Goal: Task Accomplishment & Management: Use online tool/utility

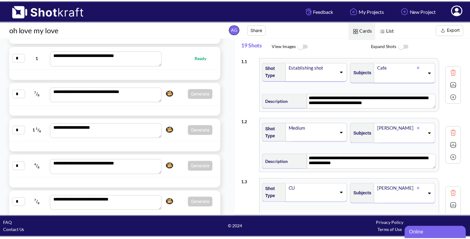
scroll to position [260, 0]
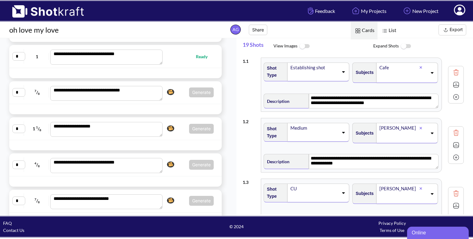
click at [175, 94] on span "Generate Click here to upgrade, or continue to shotlist manually." at bounding box center [189, 93] width 49 height 10
type textarea "**********"
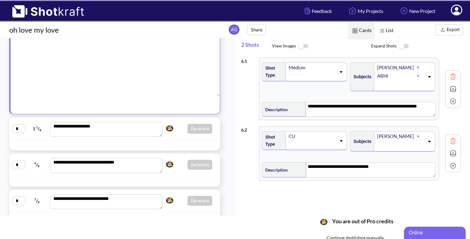
scroll to position [158, 0]
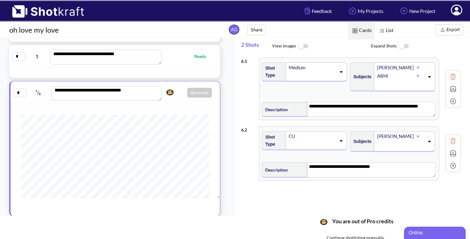
click at [177, 97] on div "**********" at bounding box center [115, 92] width 203 height 16
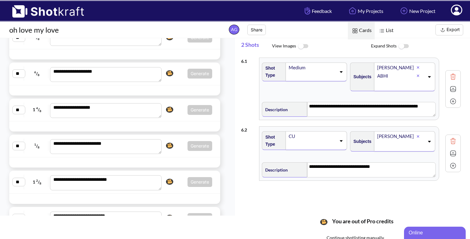
scroll to position [512, 0]
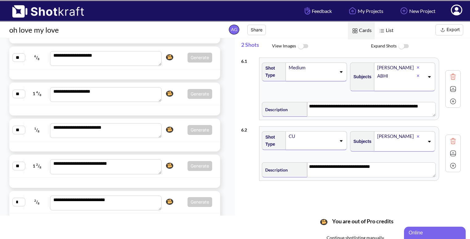
click at [174, 141] on div at bounding box center [114, 146] width 211 height 10
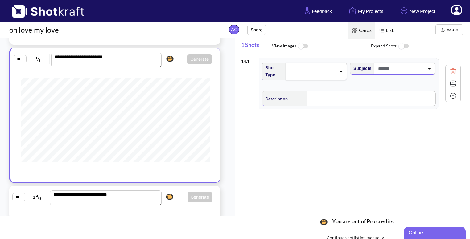
scroll to position [477, 0]
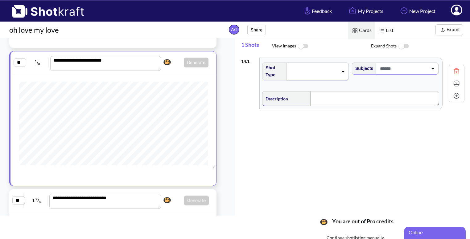
click at [339, 68] on div at bounding box center [317, 72] width 63 height 18
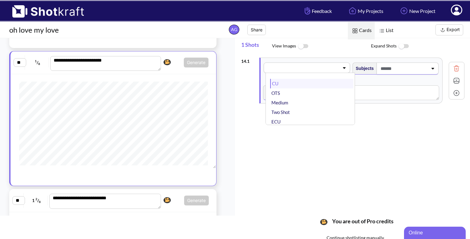
click at [311, 84] on li "CU" at bounding box center [311, 84] width 83 height 10
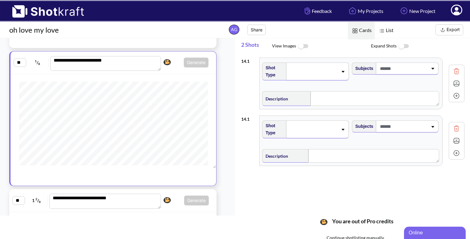
click at [423, 71] on span at bounding box center [402, 68] width 49 height 10
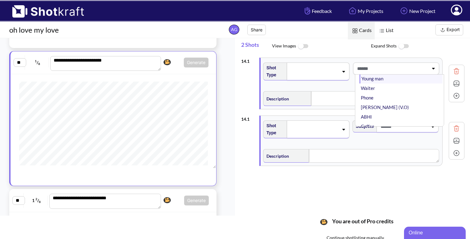
scroll to position [31, 0]
click at [373, 110] on li "ABHI" at bounding box center [400, 111] width 83 height 10
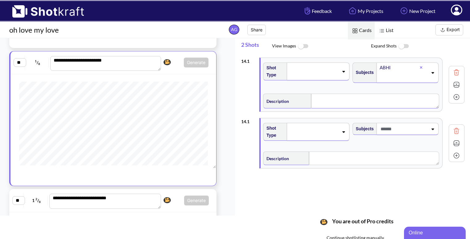
click at [340, 102] on textarea at bounding box center [375, 101] width 128 height 15
click at [453, 82] on img at bounding box center [455, 84] width 9 height 9
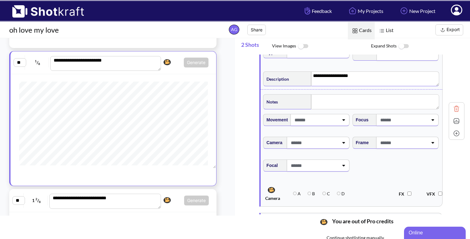
scroll to position [23, 0]
click at [416, 141] on span at bounding box center [402, 142] width 49 height 10
type textarea "**********"
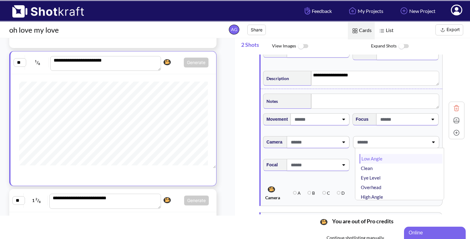
scroll to position [19, 0]
click at [381, 167] on li "Overhead" at bounding box center [400, 169] width 83 height 10
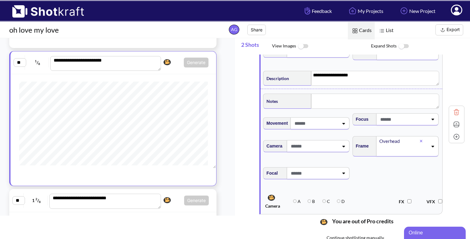
click at [430, 146] on icon at bounding box center [432, 146] width 8 height 4
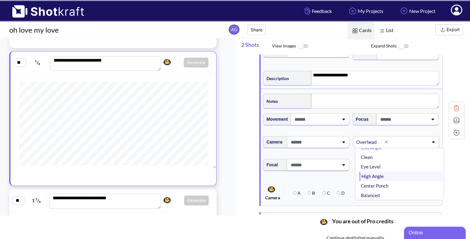
scroll to position [11, 0]
click at [381, 165] on li "Eye Level" at bounding box center [400, 167] width 83 height 10
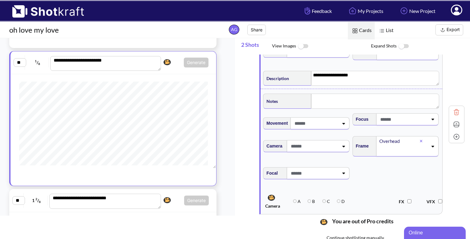
scroll to position [0, 0]
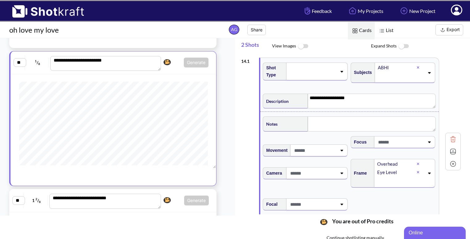
click at [329, 70] on span at bounding box center [312, 71] width 48 height 9
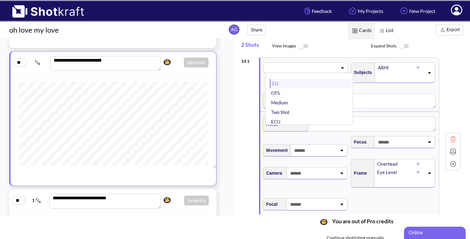
click at [308, 85] on li "CU" at bounding box center [310, 84] width 81 height 10
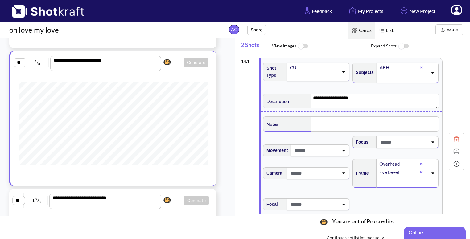
scroll to position [2, 0]
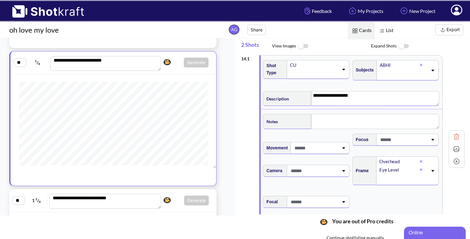
click at [359, 98] on textarea "**********" at bounding box center [375, 98] width 128 height 15
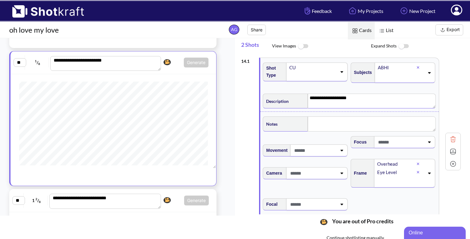
click at [451, 152] on img at bounding box center [452, 151] width 9 height 9
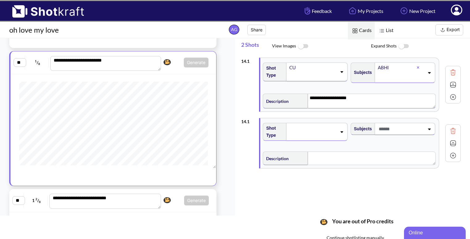
click at [339, 133] on div at bounding box center [316, 132] width 61 height 18
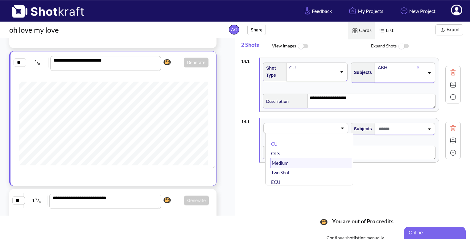
click at [304, 162] on li "Medium" at bounding box center [310, 163] width 81 height 10
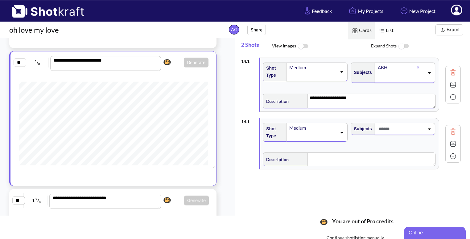
click at [424, 127] on div at bounding box center [400, 128] width 48 height 11
type textarea "**********"
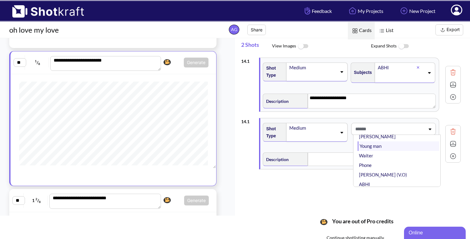
scroll to position [35, 0]
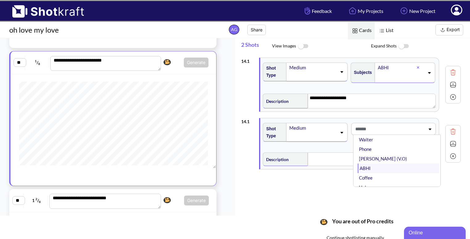
click at [393, 165] on li "ABHI" at bounding box center [397, 169] width 81 height 10
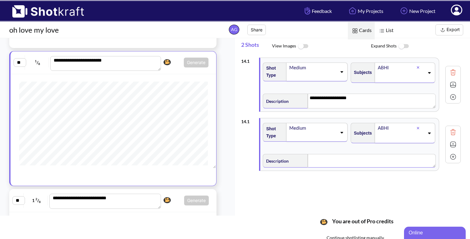
click at [334, 167] on textarea at bounding box center [371, 161] width 128 height 14
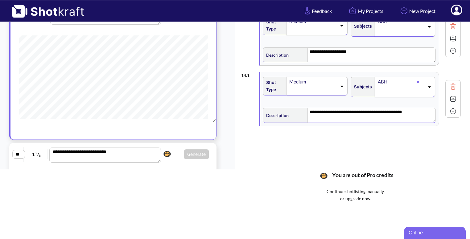
click at [455, 98] on img at bounding box center [452, 98] width 9 height 9
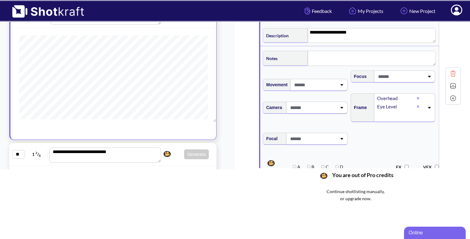
scroll to position [0, 0]
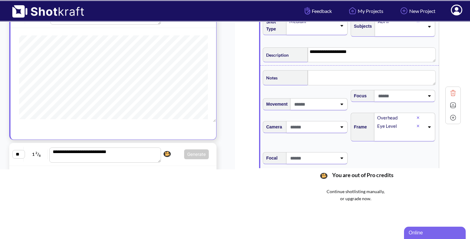
click at [452, 104] on img at bounding box center [452, 105] width 9 height 9
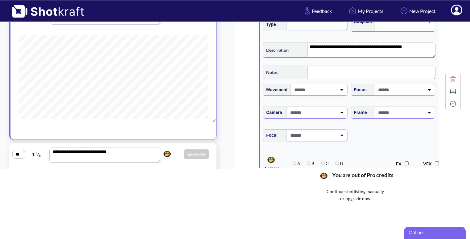
scroll to position [65, 0]
click at [413, 114] on span at bounding box center [400, 113] width 48 height 10
type textarea "**********"
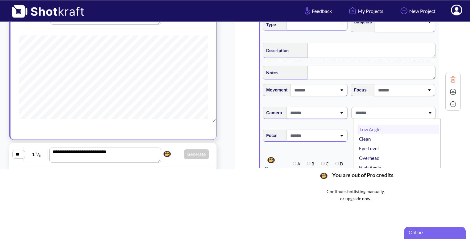
type textarea "**********"
click at [381, 129] on li "Low Angle" at bounding box center [397, 130] width 81 height 10
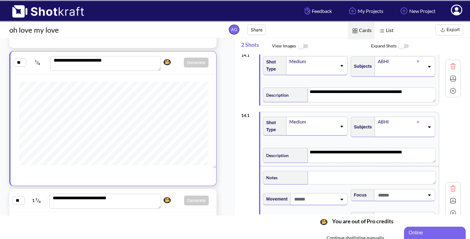
scroll to position [0, 0]
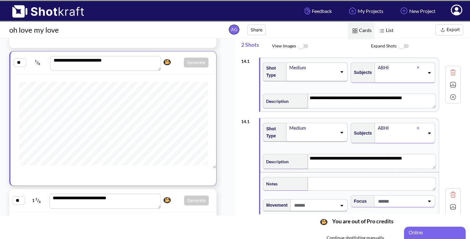
click at [452, 197] on img at bounding box center [452, 194] width 9 height 9
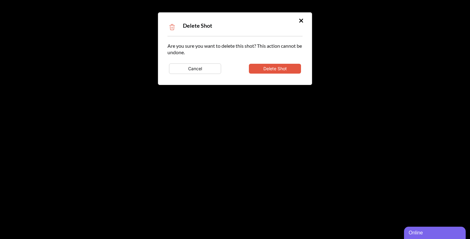
click at [277, 67] on button "Delete Shot" at bounding box center [275, 69] width 52 height 10
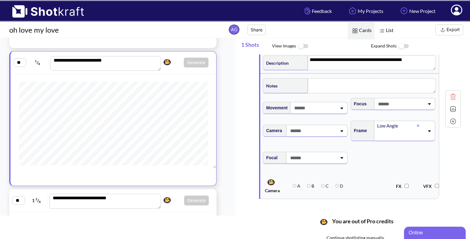
scroll to position [39, 0]
click at [455, 120] on img at bounding box center [452, 120] width 9 height 9
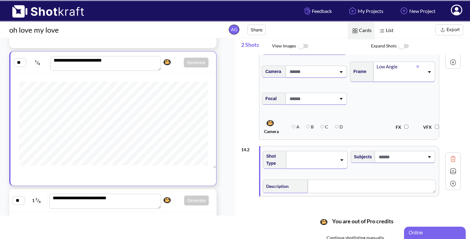
scroll to position [98, 0]
click at [321, 150] on div at bounding box center [316, 159] width 61 height 18
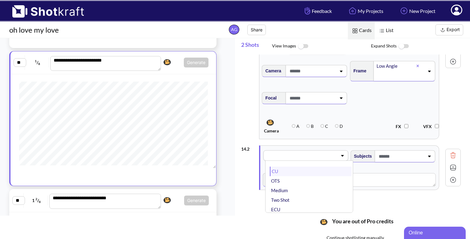
click at [302, 169] on li "CU" at bounding box center [310, 172] width 81 height 10
click at [422, 159] on span at bounding box center [400, 156] width 47 height 10
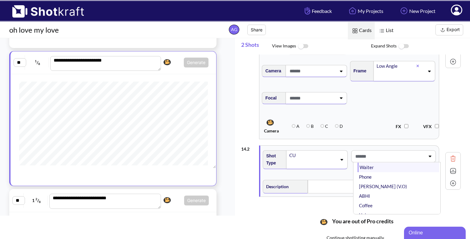
scroll to position [36, 0]
click at [375, 195] on li "ABHI" at bounding box center [397, 195] width 81 height 10
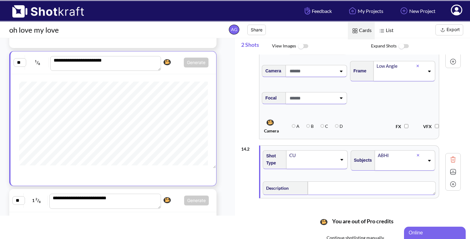
click at [333, 185] on textarea at bounding box center [371, 188] width 128 height 14
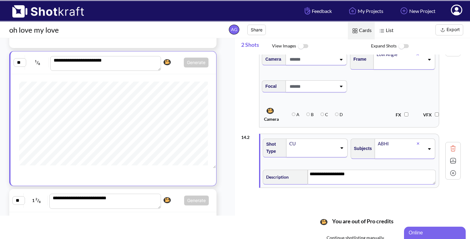
click at [323, 176] on textarea "**********" at bounding box center [371, 177] width 128 height 15
click at [364, 176] on textarea "**********" at bounding box center [371, 177] width 128 height 15
type textarea "**********"
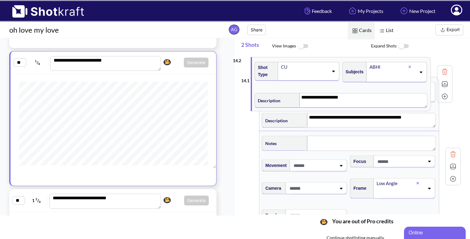
drag, startPoint x: 348, startPoint y: 136, endPoint x: 340, endPoint y: 58, distance: 78.7
click at [340, 58] on div "**********" at bounding box center [350, 107] width 219 height 186
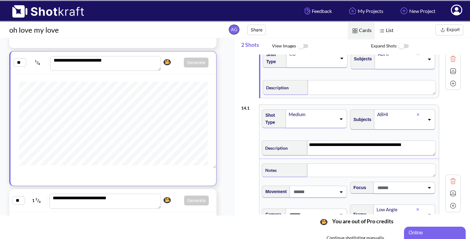
scroll to position [18, 0]
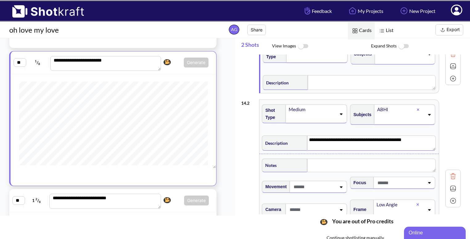
click at [366, 140] on textarea "**********" at bounding box center [371, 143] width 128 height 15
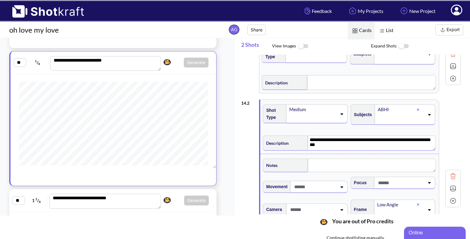
click at [378, 140] on textarea "**********" at bounding box center [371, 143] width 128 height 15
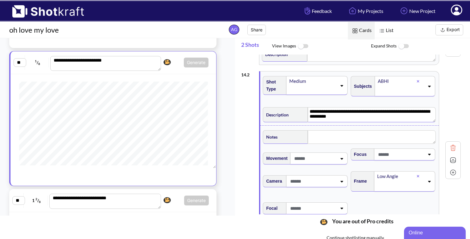
scroll to position [46, 0]
click at [454, 162] on img at bounding box center [452, 160] width 9 height 9
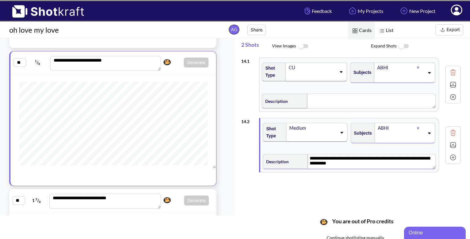
scroll to position [23, 0]
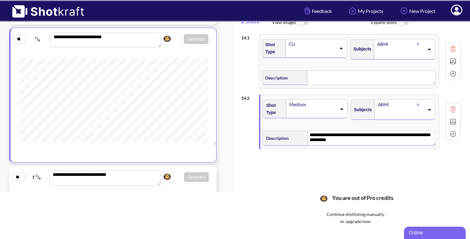
click at [454, 135] on img at bounding box center [452, 133] width 9 height 9
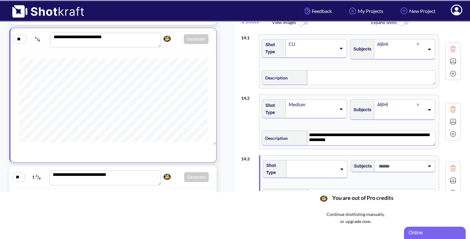
scroll to position [43, 0]
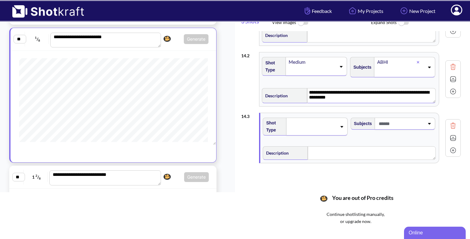
click at [338, 122] on div at bounding box center [316, 127] width 61 height 18
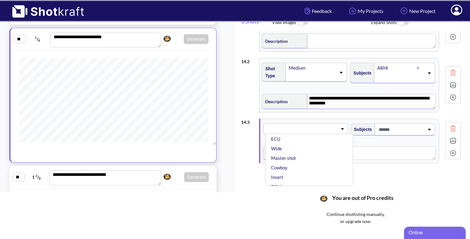
scroll to position [44, 0]
click at [304, 150] on li "Wide" at bounding box center [310, 149] width 81 height 10
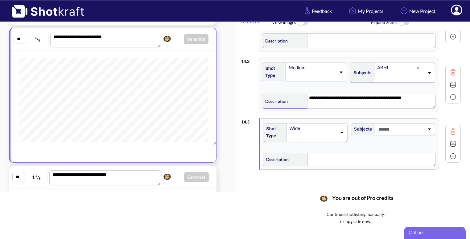
click at [364, 162] on textarea at bounding box center [371, 160] width 128 height 14
type textarea "**********"
click at [417, 125] on span at bounding box center [400, 129] width 47 height 10
type textarea "**********"
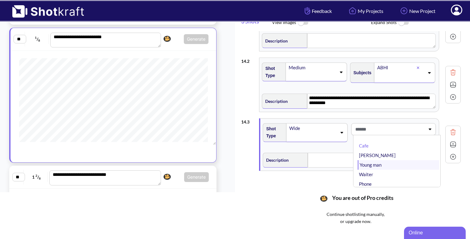
type textarea "**********"
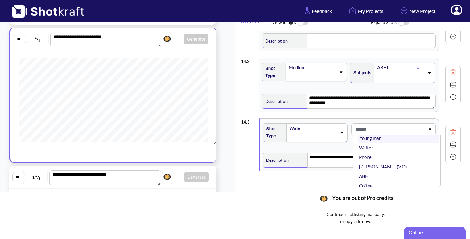
scroll to position [39, 0]
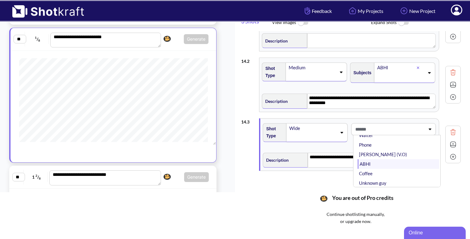
click at [378, 162] on li "ABHI" at bounding box center [397, 164] width 81 height 10
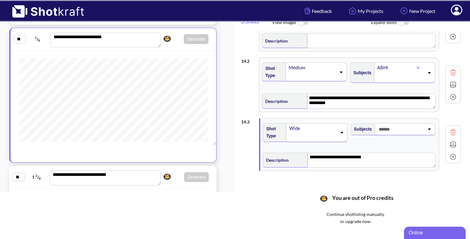
scroll to position [44, 0]
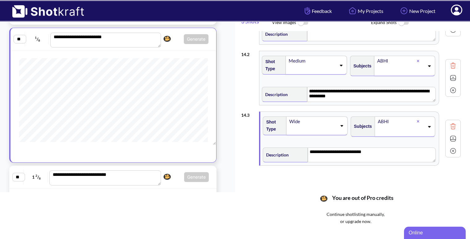
click at [452, 135] on img at bounding box center [452, 138] width 9 height 9
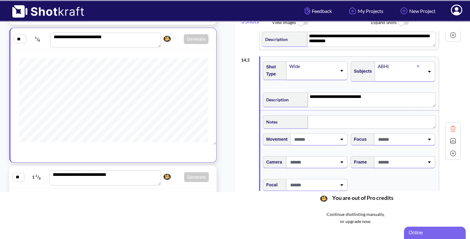
scroll to position [100, 0]
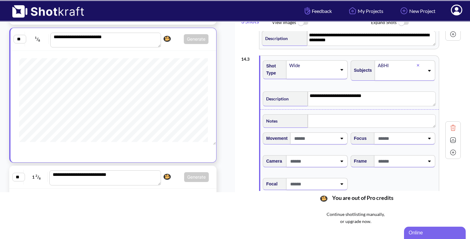
click at [402, 163] on span at bounding box center [400, 161] width 48 height 10
click at [381, 177] on li "Low Angle" at bounding box center [397, 178] width 81 height 10
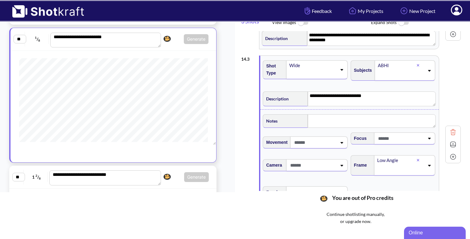
click at [452, 143] on img at bounding box center [452, 144] width 9 height 9
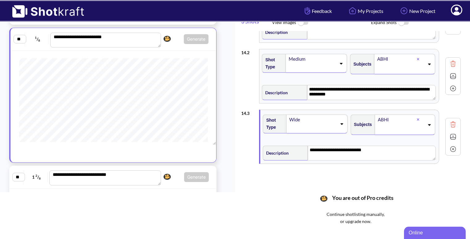
click at [454, 136] on img at bounding box center [452, 136] width 9 height 9
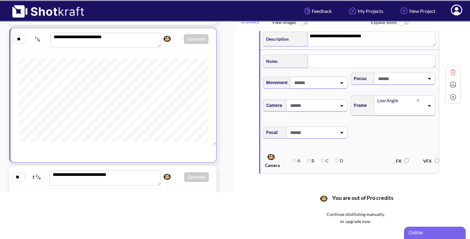
scroll to position [160, 0]
click at [428, 105] on icon at bounding box center [429, 105] width 8 height 4
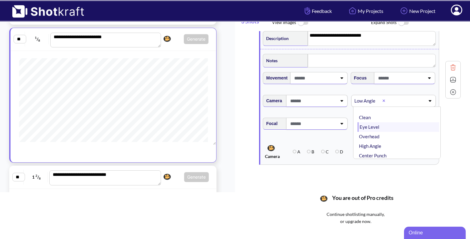
click at [400, 123] on li "Eye Level" at bounding box center [397, 127] width 81 height 10
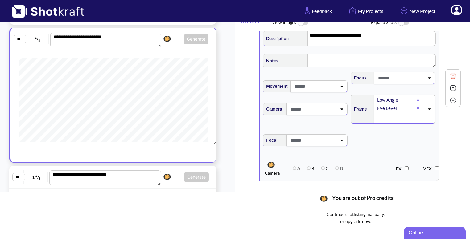
click at [417, 98] on icon at bounding box center [417, 100] width 3 height 4
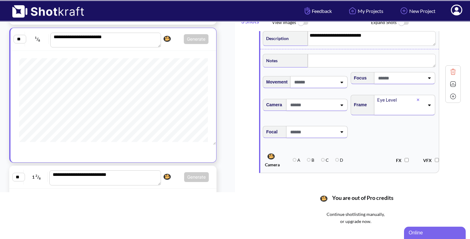
scroll to position [110, 0]
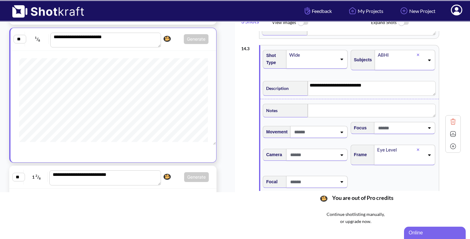
click at [453, 132] on img at bounding box center [452, 133] width 9 height 9
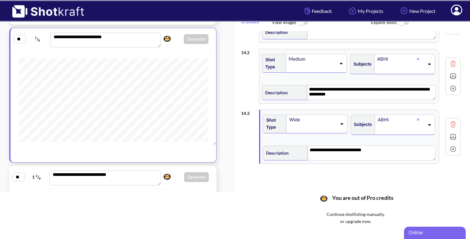
scroll to position [45, 0]
click at [452, 148] on img at bounding box center [452, 149] width 9 height 9
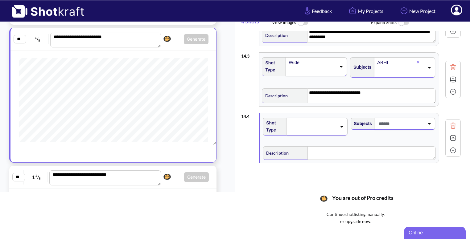
click at [340, 131] on div at bounding box center [316, 127] width 61 height 18
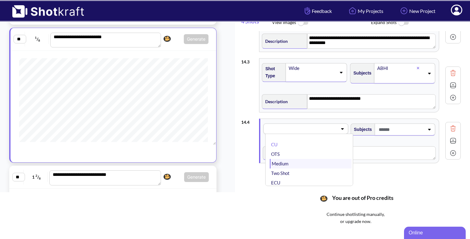
scroll to position [30, 0]
click at [307, 161] on li "Wide" at bounding box center [310, 163] width 81 height 10
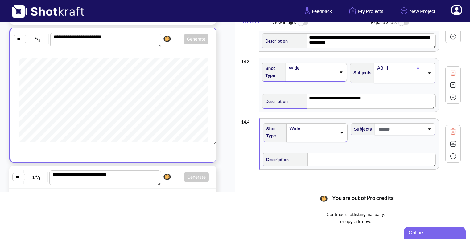
click at [420, 130] on span at bounding box center [400, 129] width 47 height 10
click at [452, 131] on img at bounding box center [452, 131] width 9 height 9
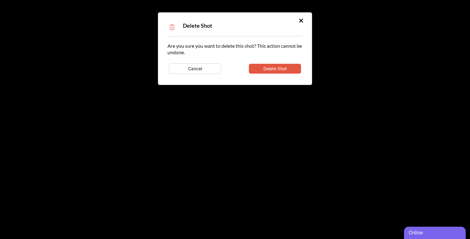
click at [273, 68] on button "Delete Shot" at bounding box center [275, 69] width 52 height 10
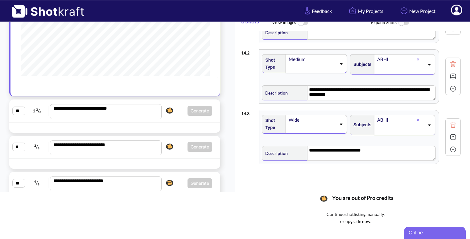
scroll to position [572, 0]
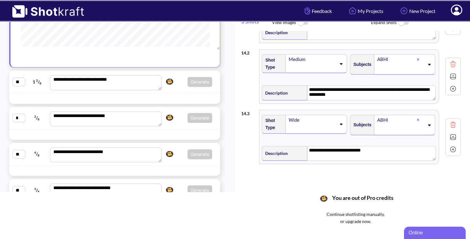
click at [168, 95] on div at bounding box center [94, 98] width 166 height 7
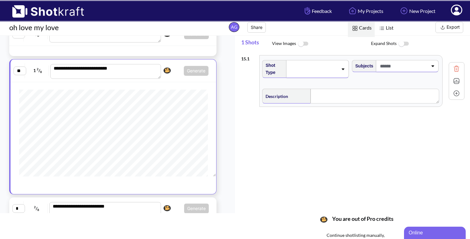
scroll to position [2, 0]
click at [339, 69] on icon at bounding box center [340, 69] width 8 height 4
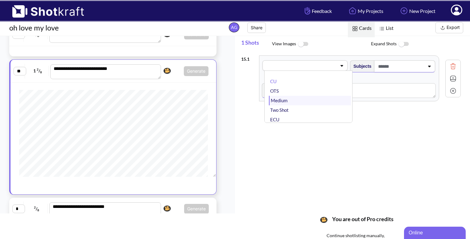
click at [306, 100] on li "Medium" at bounding box center [310, 101] width 82 height 10
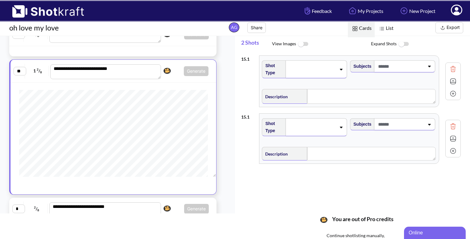
click at [407, 69] on span at bounding box center [399, 66] width 47 height 10
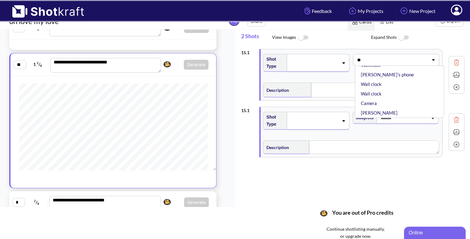
scroll to position [0, 0]
type input "****"
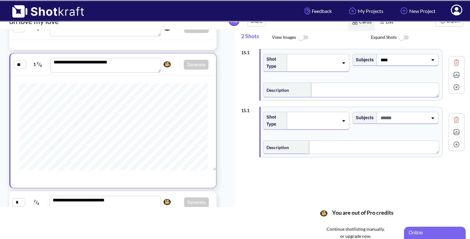
click at [316, 84] on textarea at bounding box center [375, 90] width 128 height 15
click at [344, 62] on icon at bounding box center [341, 63] width 8 height 4
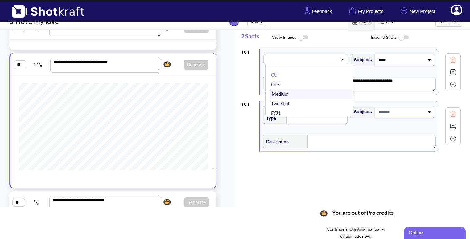
click at [311, 90] on li "Medium" at bounding box center [310, 94] width 81 height 10
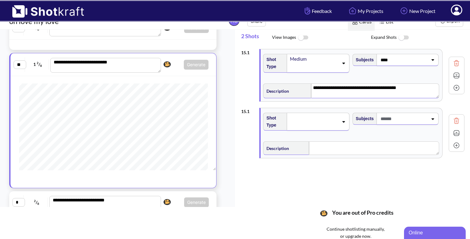
click at [452, 77] on img at bounding box center [455, 75] width 9 height 9
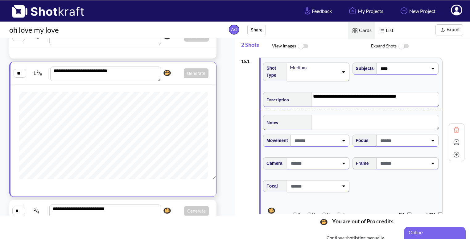
click at [452, 145] on img at bounding box center [455, 142] width 9 height 9
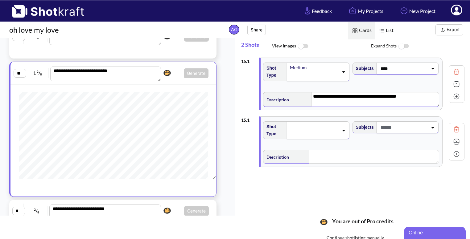
click at [453, 81] on img at bounding box center [455, 83] width 9 height 9
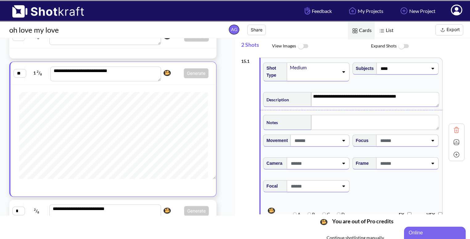
scroll to position [16, 0]
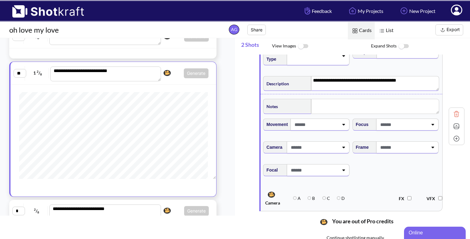
click at [430, 147] on icon at bounding box center [432, 147] width 8 height 4
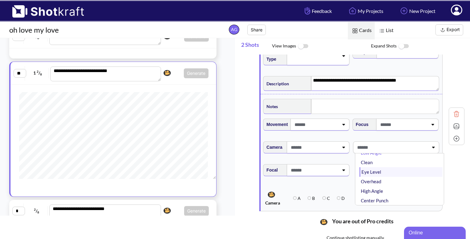
click at [378, 173] on li "Eye Level" at bounding box center [400, 172] width 83 height 10
type textarea "**********"
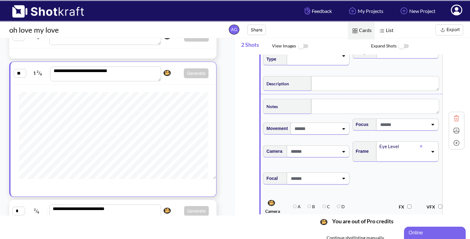
type textarea "**********"
click at [454, 124] on div at bounding box center [456, 130] width 12 height 12
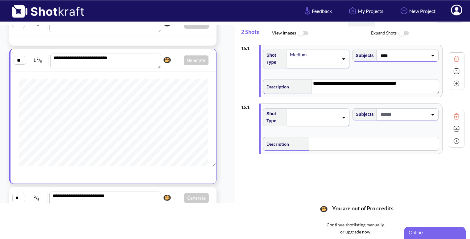
scroll to position [14, 0]
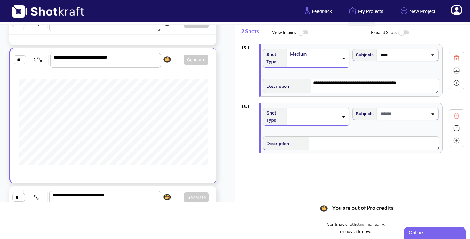
click at [343, 115] on icon at bounding box center [343, 117] width 8 height 4
click at [452, 111] on img at bounding box center [455, 115] width 9 height 9
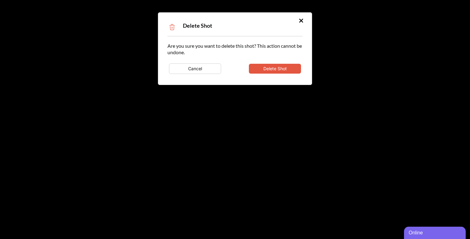
click at [287, 69] on button "Delete Shot" at bounding box center [275, 69] width 52 height 10
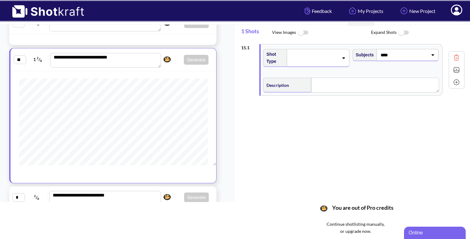
click at [451, 81] on img at bounding box center [455, 82] width 9 height 9
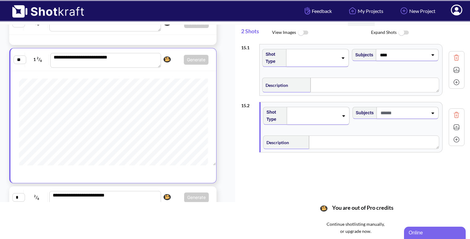
scroll to position [0, 0]
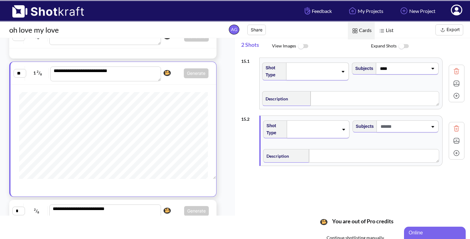
click at [452, 85] on img at bounding box center [455, 83] width 9 height 9
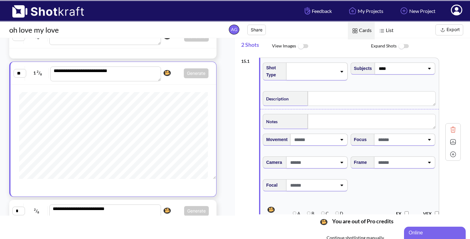
scroll to position [3, 0]
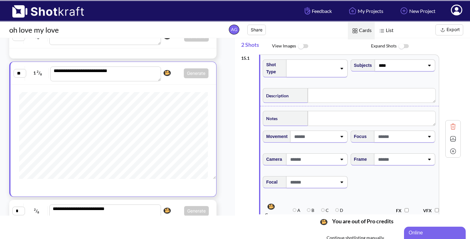
click at [338, 69] on icon at bounding box center [341, 68] width 8 height 4
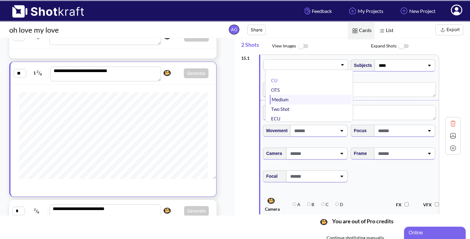
click at [314, 97] on li "Medium" at bounding box center [310, 100] width 81 height 10
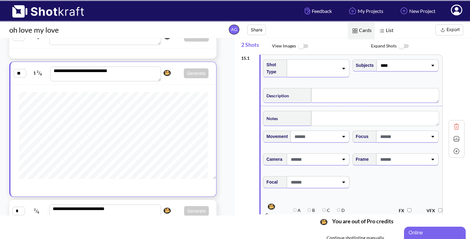
click at [340, 91] on textarea at bounding box center [375, 95] width 128 height 15
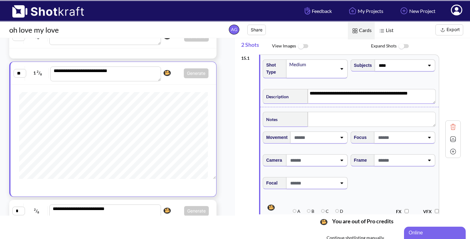
click at [428, 166] on div "Frame" at bounding box center [393, 162] width 88 height 23
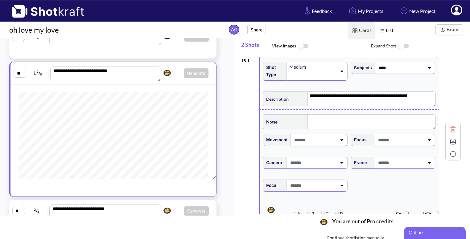
scroll to position [0, 0]
click at [415, 165] on span at bounding box center [400, 163] width 48 height 10
type textarea "**********"
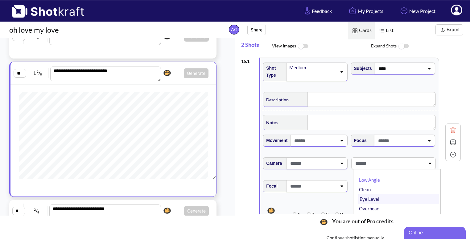
type textarea "**********"
click at [377, 195] on li "Eye Level" at bounding box center [397, 199] width 81 height 10
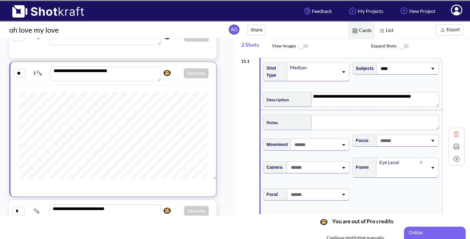
click at [452, 145] on img at bounding box center [455, 146] width 9 height 9
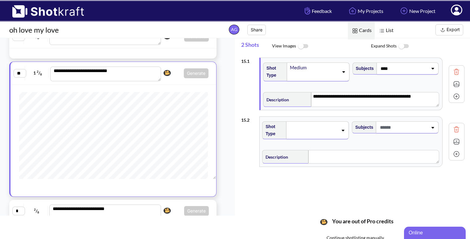
click at [341, 132] on div at bounding box center [317, 130] width 63 height 18
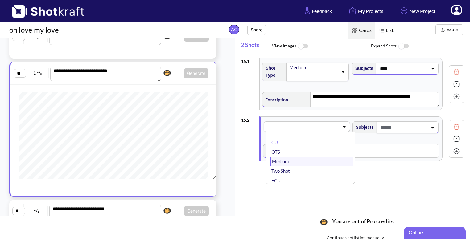
click at [297, 158] on li "Medium" at bounding box center [311, 162] width 83 height 10
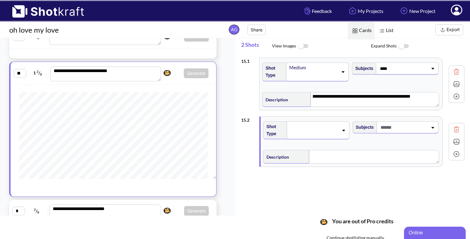
click at [428, 126] on icon at bounding box center [432, 127] width 8 height 4
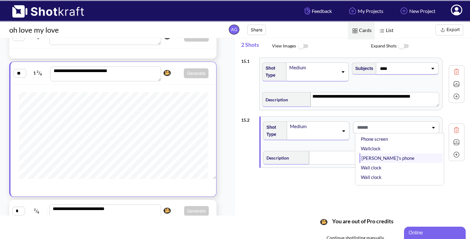
scroll to position [101, 0]
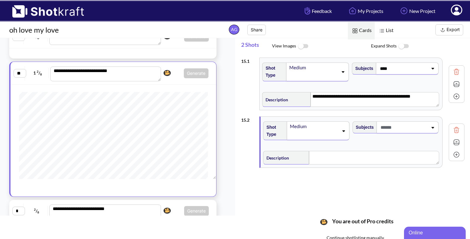
click at [365, 125] on div "Subjects" at bounding box center [395, 127] width 86 height 14
type input "*"
type input "****"
click at [326, 160] on textarea at bounding box center [374, 158] width 130 height 14
click at [451, 143] on img at bounding box center [455, 142] width 9 height 9
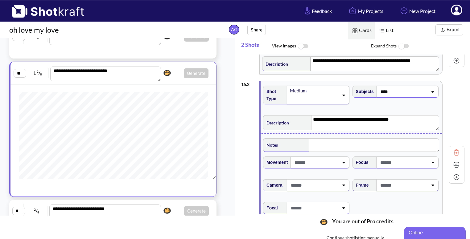
scroll to position [37, 0]
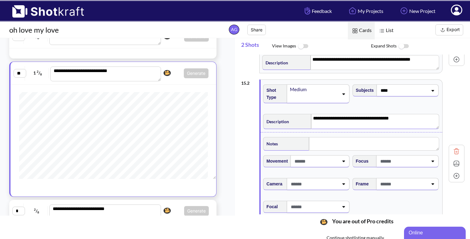
click at [422, 189] on span at bounding box center [402, 184] width 49 height 10
type textarea "**********"
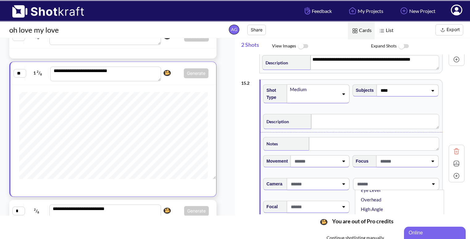
type textarea "**********"
click at [376, 198] on li "Eye Level" at bounding box center [400, 199] width 83 height 10
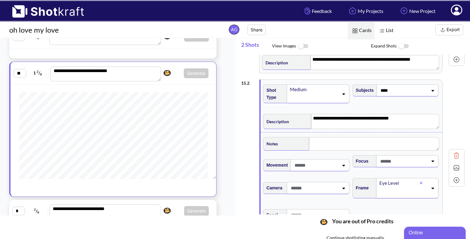
click at [452, 167] on img at bounding box center [455, 167] width 9 height 9
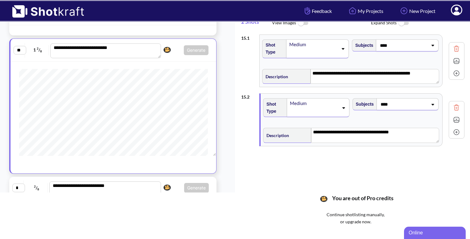
scroll to position [23, 0]
click at [451, 127] on img at bounding box center [455, 131] width 9 height 9
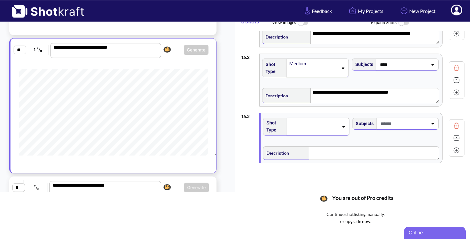
click at [331, 118] on div at bounding box center [318, 127] width 62 height 18
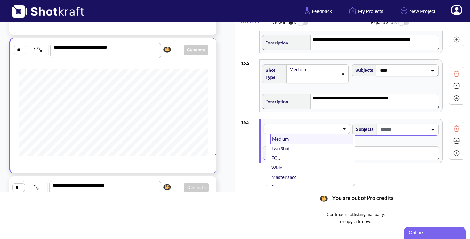
scroll to position [26, 0]
click at [306, 164] on li "Wide" at bounding box center [311, 167] width 83 height 10
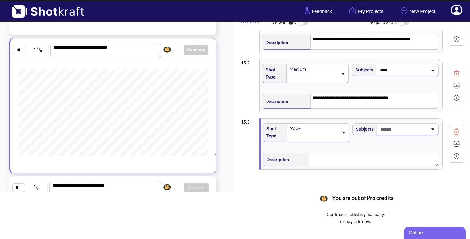
click at [419, 129] on span at bounding box center [403, 129] width 49 height 10
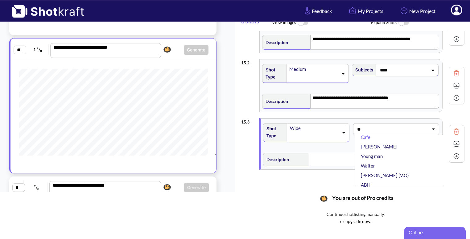
scroll to position [0, 0]
type input "*"
type input "****"
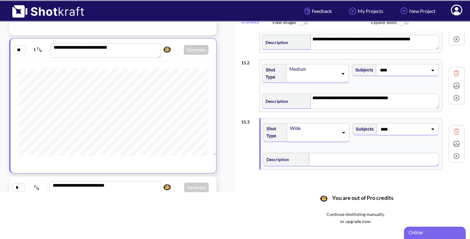
click at [337, 158] on textarea at bounding box center [374, 160] width 130 height 14
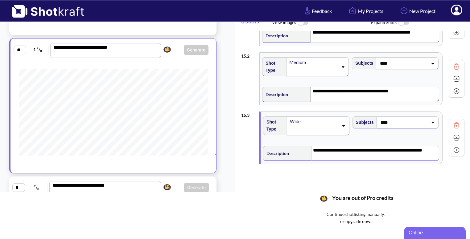
click at [453, 137] on img at bounding box center [455, 137] width 9 height 9
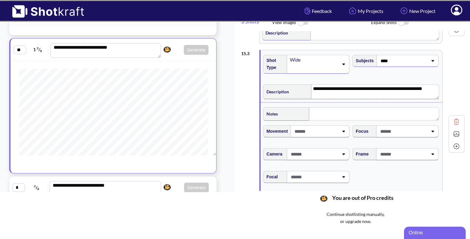
scroll to position [103, 0]
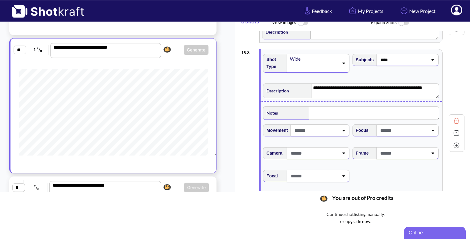
click at [428, 155] on icon at bounding box center [432, 153] width 8 height 4
click at [400, 168] on li "Low Angle" at bounding box center [400, 170] width 83 height 10
type textarea "**********"
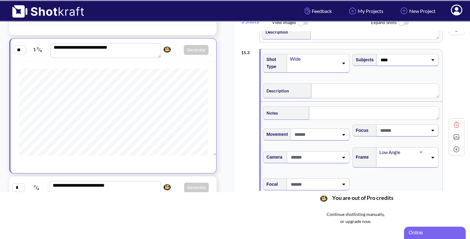
type textarea "**********"
click at [452, 137] on img at bounding box center [455, 136] width 9 height 9
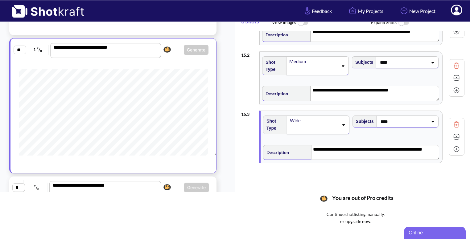
scroll to position [41, 0]
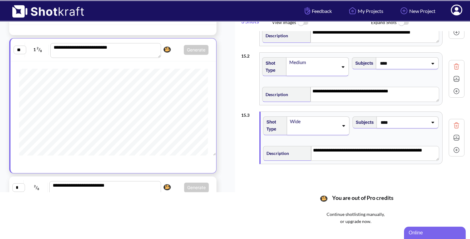
click at [452, 148] on img at bounding box center [455, 149] width 9 height 9
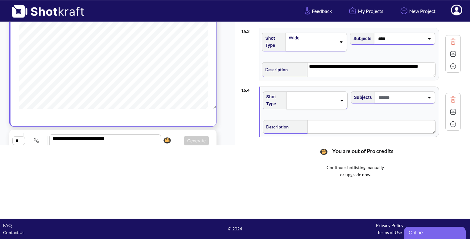
scroll to position [78, 0]
click at [341, 98] on icon at bounding box center [341, 100] width 8 height 4
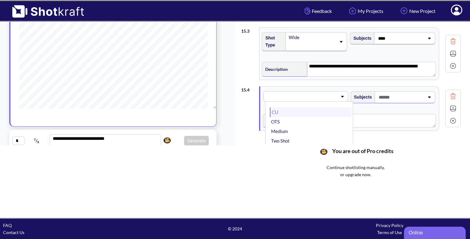
click at [319, 113] on li "CU" at bounding box center [310, 113] width 81 height 10
click at [404, 94] on span at bounding box center [400, 97] width 47 height 10
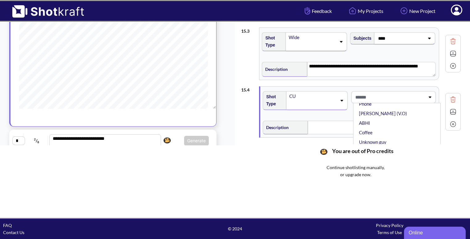
scroll to position [49, 0]
click at [387, 120] on li "ABHI" at bounding box center [397, 122] width 81 height 10
click at [344, 127] on textarea at bounding box center [371, 129] width 128 height 14
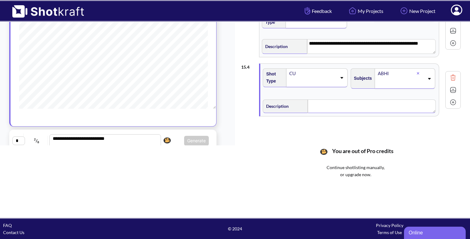
click at [451, 91] on img at bounding box center [452, 89] width 9 height 9
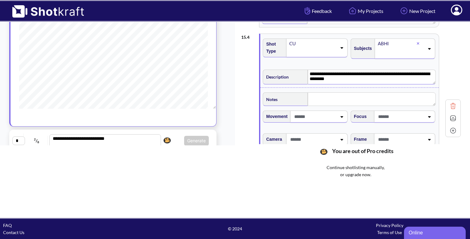
scroll to position [166, 0]
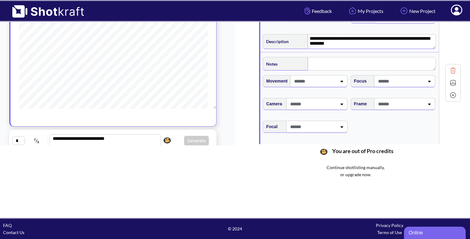
click at [419, 109] on div at bounding box center [400, 103] width 49 height 11
type textarea "**********"
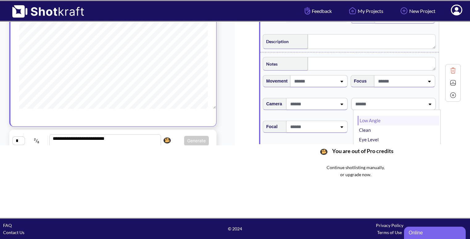
type textarea "**********"
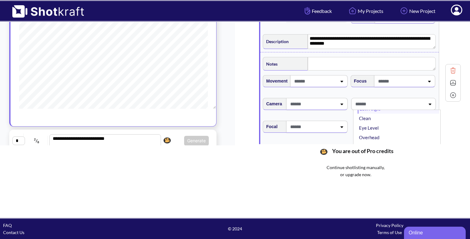
scroll to position [14, 0]
click at [396, 122] on li "Eye Level" at bounding box center [397, 126] width 81 height 10
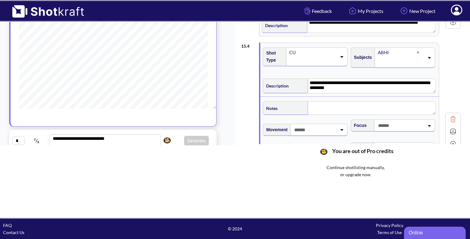
scroll to position [41, 0]
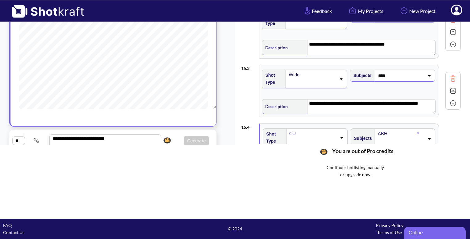
drag, startPoint x: 450, startPoint y: 131, endPoint x: 350, endPoint y: 85, distance: 110.0
click at [350, 85] on div "**********" at bounding box center [350, 124] width 219 height 361
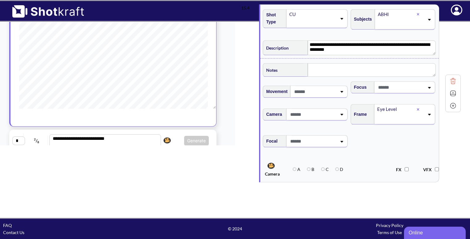
type textarea "**********"
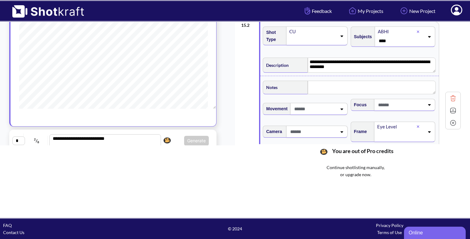
scroll to position [25, 0]
click at [454, 111] on img at bounding box center [452, 110] width 9 height 9
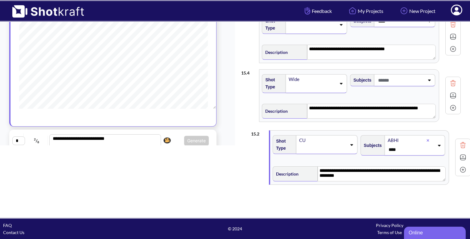
scroll to position [41, 0]
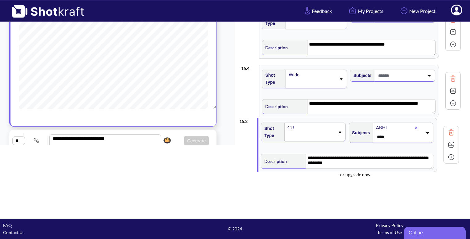
drag, startPoint x: 345, startPoint y: 51, endPoint x: 343, endPoint y: 154, distance: 102.3
click at [343, 154] on div "**********" at bounding box center [355, 83] width 229 height 231
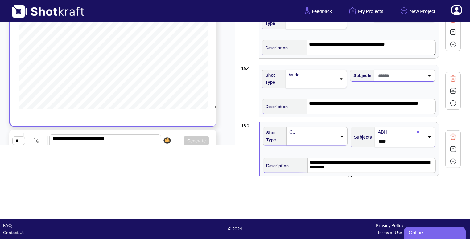
type textarea "**********"
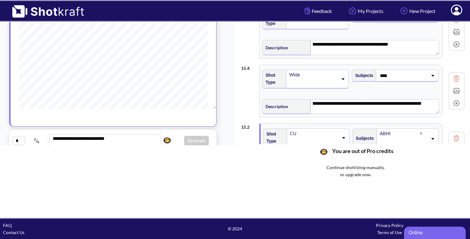
scroll to position [101, 0]
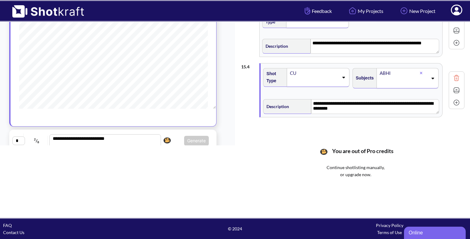
click at [453, 103] on img at bounding box center [455, 102] width 9 height 9
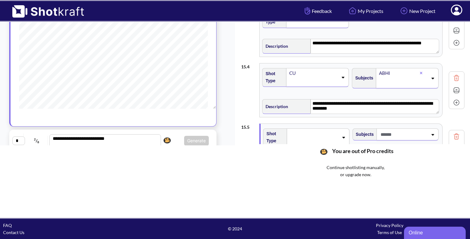
scroll to position [159, 0]
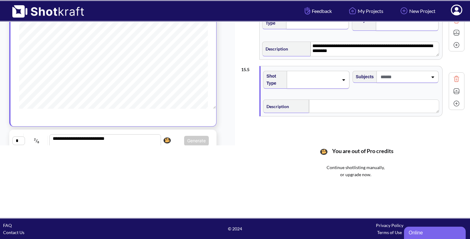
click at [330, 75] on span at bounding box center [313, 79] width 49 height 9
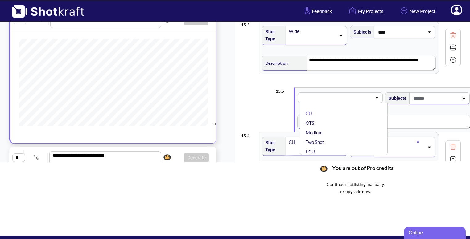
scroll to position [101, 0]
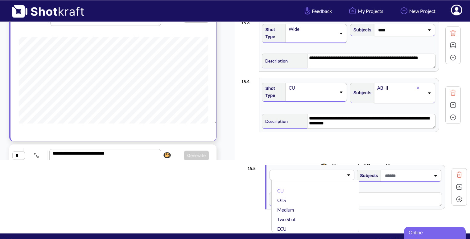
drag, startPoint x: 312, startPoint y: 118, endPoint x: 322, endPoint y: 213, distance: 95.7
click at [322, 213] on div "**********" at bounding box center [352, 108] width 235 height 250
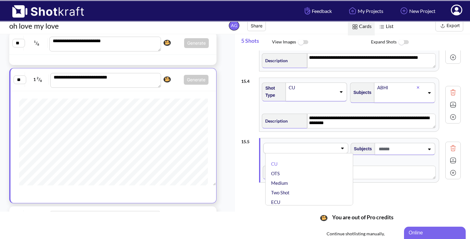
scroll to position [493, 0]
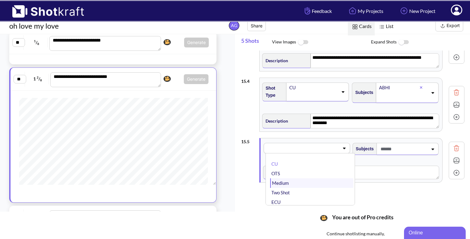
click at [305, 178] on li "Medium" at bounding box center [311, 183] width 83 height 10
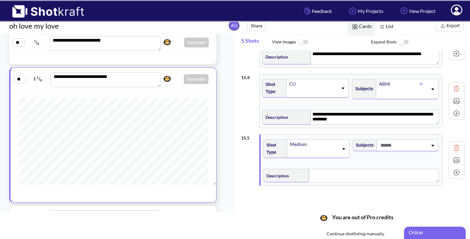
scroll to position [157, 0]
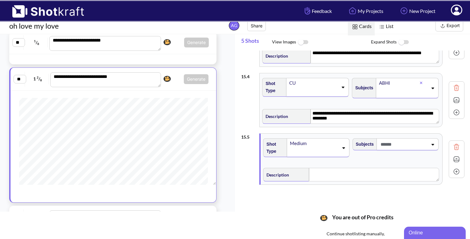
click at [400, 144] on span at bounding box center [403, 144] width 49 height 10
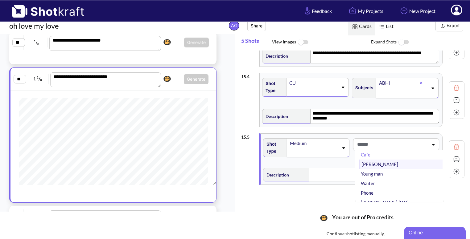
scroll to position [0, 0]
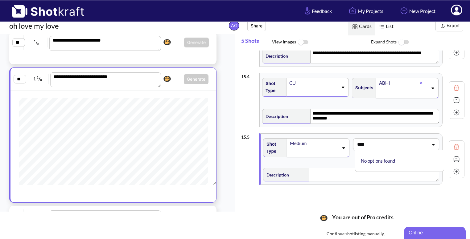
type input "****"
click at [339, 169] on textarea at bounding box center [374, 175] width 130 height 14
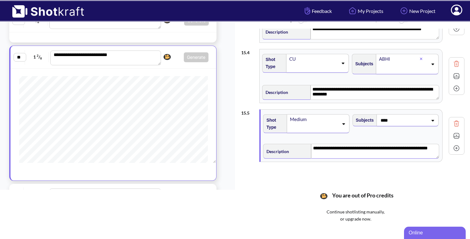
scroll to position [27, 0]
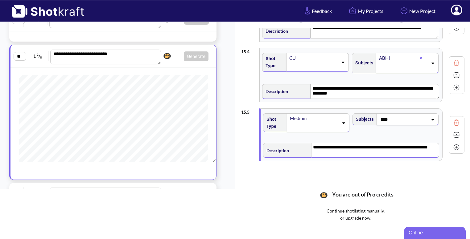
click at [454, 134] on img at bounding box center [455, 134] width 9 height 9
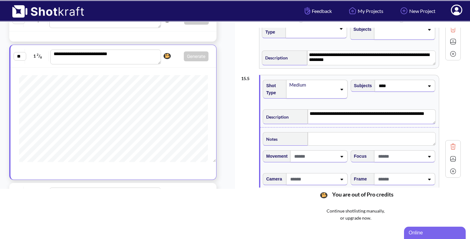
scroll to position [210, 0]
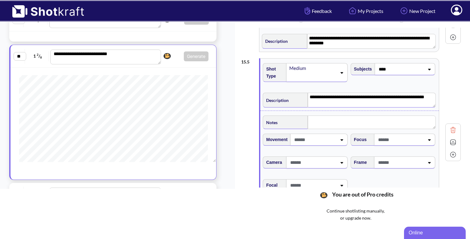
click at [393, 157] on span at bounding box center [400, 162] width 48 height 10
type textarea "**********"
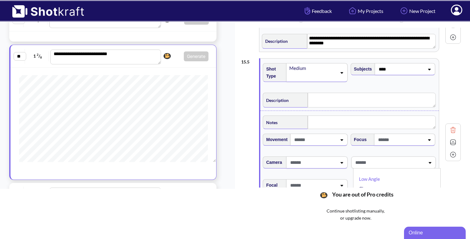
type textarea "**********"
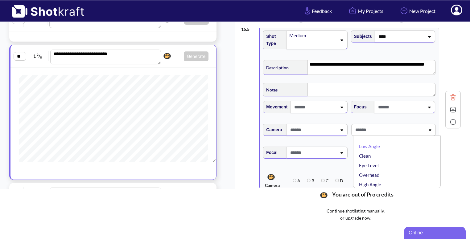
scroll to position [243, 0]
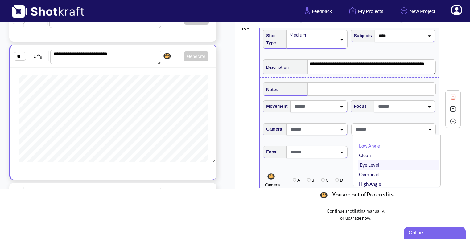
click at [388, 163] on li "Eye Level" at bounding box center [397, 165] width 81 height 10
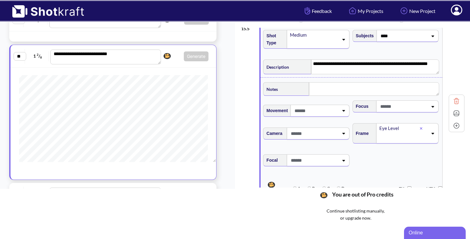
click at [451, 111] on img at bounding box center [455, 113] width 9 height 9
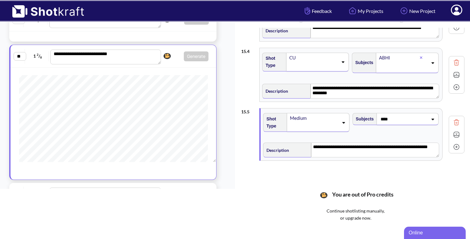
scroll to position [160, 0]
click at [452, 146] on img at bounding box center [455, 147] width 9 height 9
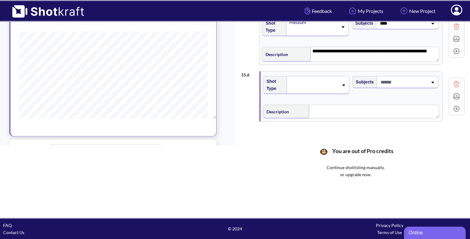
scroll to position [215, 0]
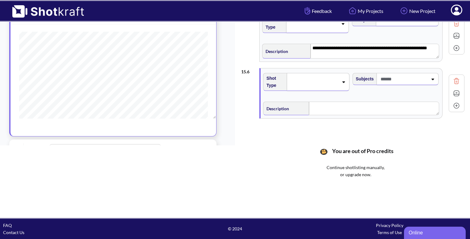
click at [342, 80] on icon at bounding box center [343, 82] width 8 height 4
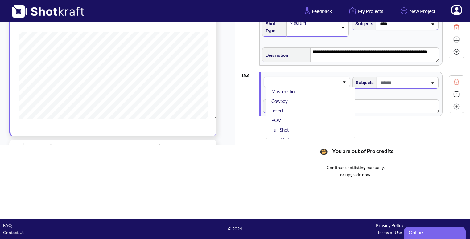
scroll to position [77, 0]
click at [316, 112] on li "Full Shot" at bounding box center [311, 117] width 83 height 10
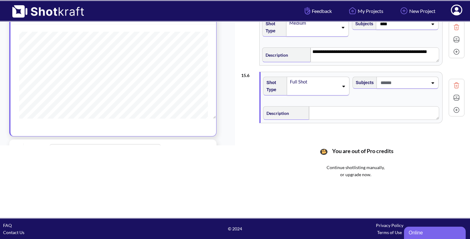
scroll to position [218, 0]
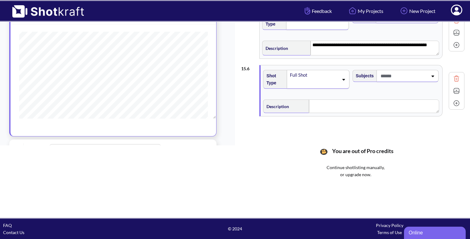
click at [398, 76] on span at bounding box center [403, 76] width 49 height 10
click at [381, 111] on li "ABHI" at bounding box center [400, 113] width 83 height 10
click at [431, 80] on icon at bounding box center [432, 81] width 3 height 2
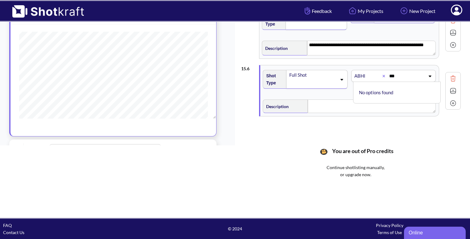
type input "****"
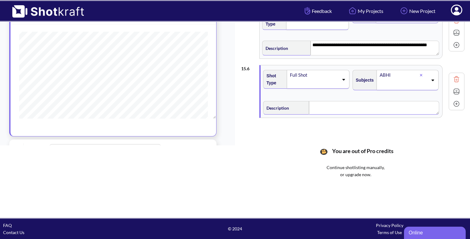
click at [350, 106] on div "Description" at bounding box center [351, 107] width 176 height 15
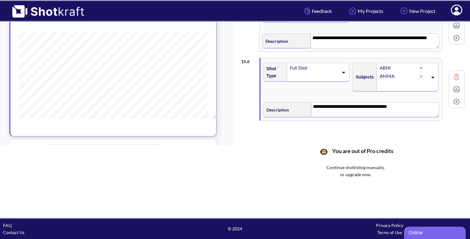
scroll to position [228, 0]
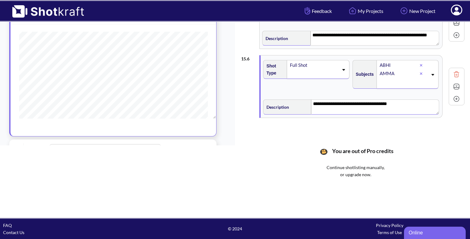
click at [451, 85] on img at bounding box center [455, 86] width 9 height 9
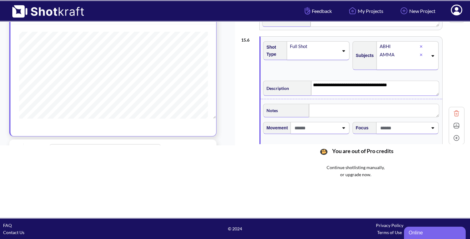
scroll to position [248, 0]
type textarea "**********"
click at [344, 106] on textarea at bounding box center [374, 110] width 130 height 14
type textarea "**********"
type textarea "*"
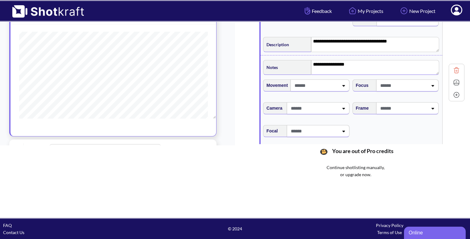
scroll to position [291, 0]
click at [428, 106] on icon at bounding box center [432, 108] width 8 height 4
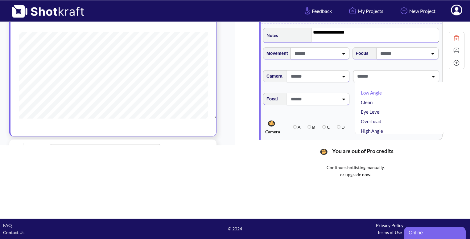
scroll to position [324, 0]
click at [425, 107] on li "Eye Level" at bounding box center [400, 112] width 83 height 10
type textarea "**********"
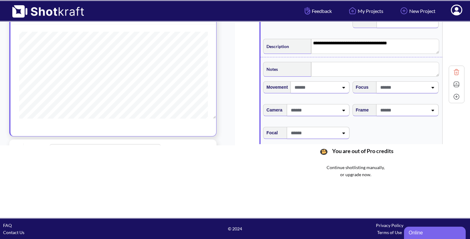
type textarea "**********"
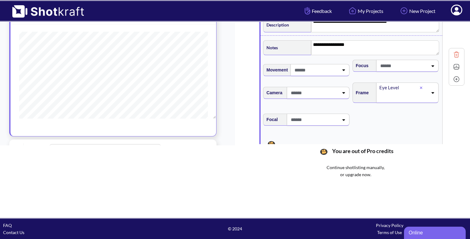
scroll to position [312, 0]
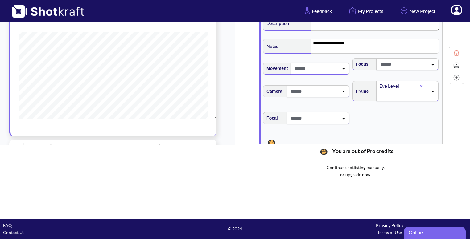
click at [452, 61] on img at bounding box center [455, 65] width 9 height 9
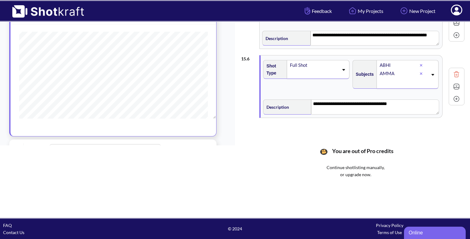
click at [456, 97] on img at bounding box center [455, 98] width 9 height 9
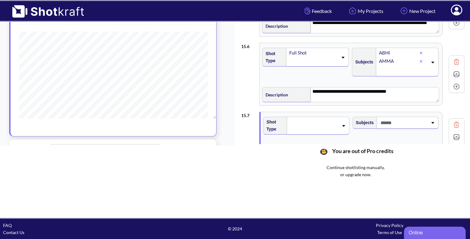
scroll to position [239, 0]
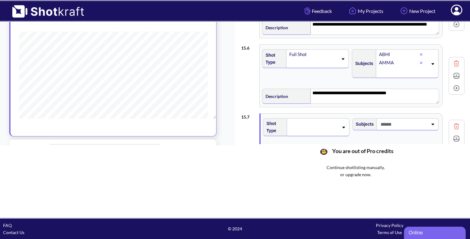
click at [342, 59] on div "Full Shot" at bounding box center [317, 58] width 63 height 19
click at [347, 41] on div "**********" at bounding box center [352, 75] width 223 height 69
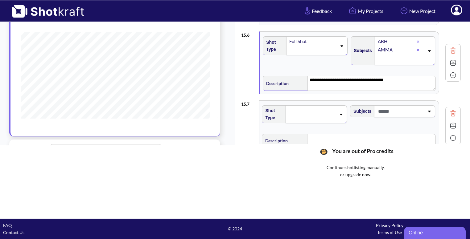
scroll to position [285, 0]
click at [319, 115] on span at bounding box center [312, 114] width 49 height 9
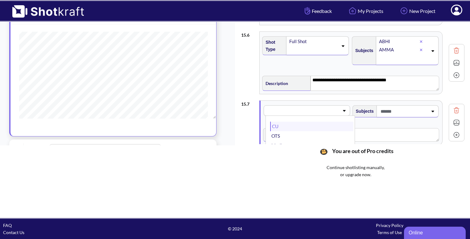
scroll to position [6, 0]
click at [309, 126] on li "OTS" at bounding box center [311, 131] width 83 height 10
click at [409, 111] on span at bounding box center [403, 111] width 49 height 10
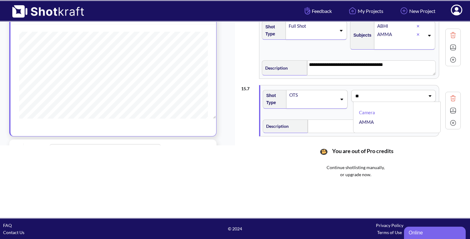
scroll to position [0, 0]
type input "****"
click at [368, 109] on li "AMMA" at bounding box center [400, 113] width 83 height 10
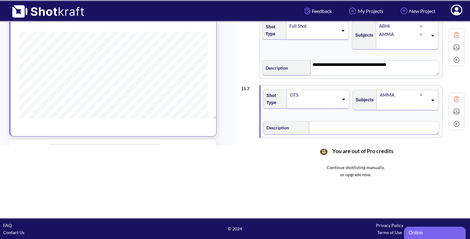
click at [333, 120] on div "Description" at bounding box center [351, 127] width 176 height 15
type textarea "*"
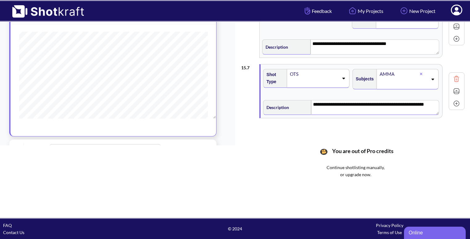
click at [453, 92] on img at bounding box center [455, 91] width 9 height 9
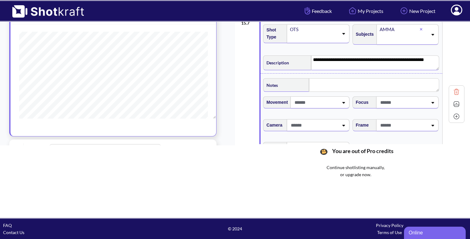
scroll to position [352, 0]
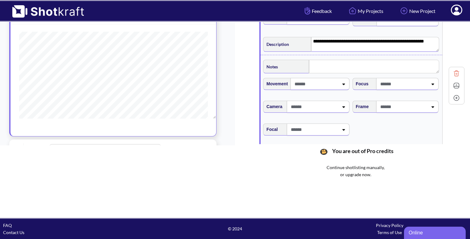
click at [419, 106] on span at bounding box center [402, 107] width 49 height 10
type textarea "**********"
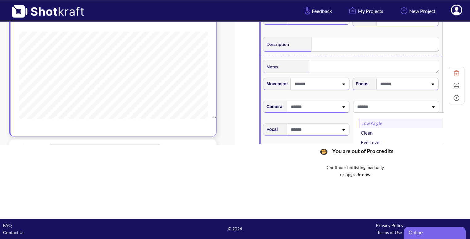
type textarea "**********"
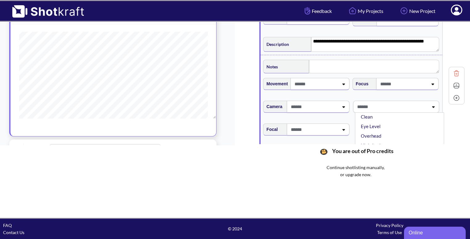
scroll to position [33, 0]
click at [378, 125] on li "High Angle" at bounding box center [400, 129] width 83 height 10
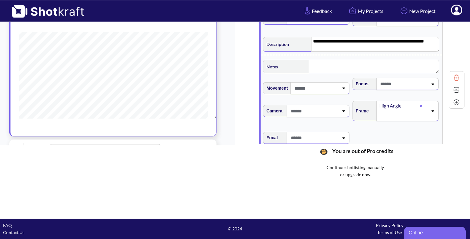
click at [452, 103] on img at bounding box center [455, 102] width 9 height 9
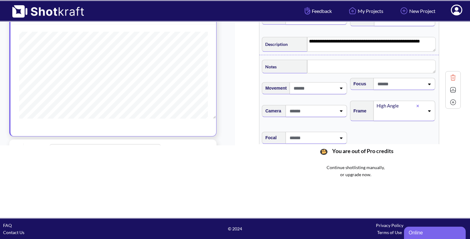
scroll to position [471, 0]
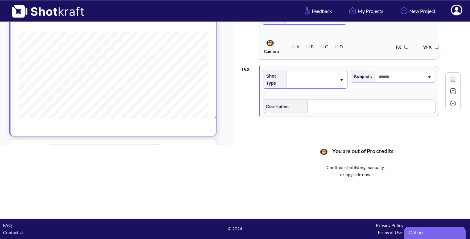
click at [324, 85] on div at bounding box center [316, 80] width 61 height 18
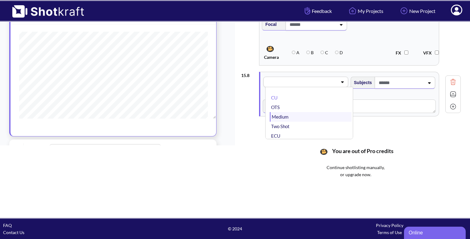
click at [301, 114] on li "Medium" at bounding box center [310, 117] width 81 height 10
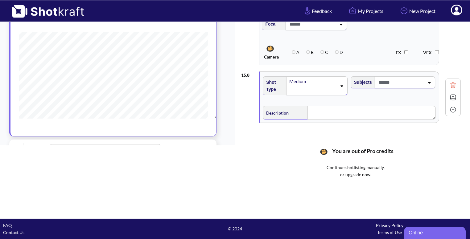
click at [397, 81] on span at bounding box center [400, 82] width 47 height 10
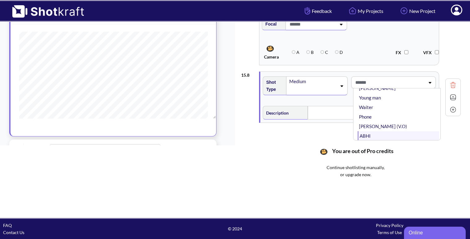
click at [368, 133] on li "ABHI" at bounding box center [397, 136] width 81 height 10
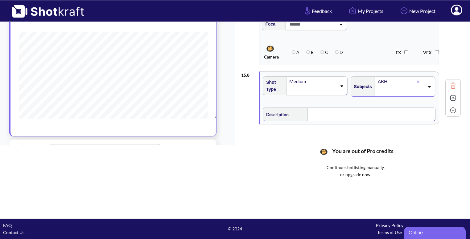
click at [336, 112] on textarea at bounding box center [371, 115] width 128 height 14
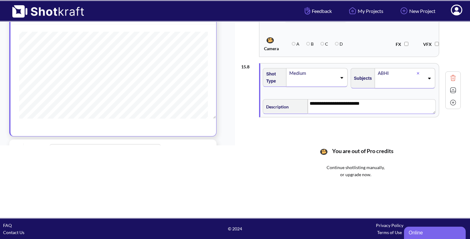
click at [454, 89] on img at bounding box center [452, 90] width 9 height 9
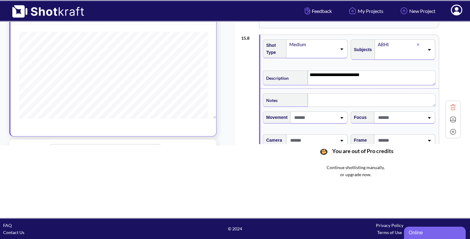
type textarea "**********"
click at [344, 98] on textarea at bounding box center [371, 100] width 128 height 14
type textarea "*"
type textarea "**********"
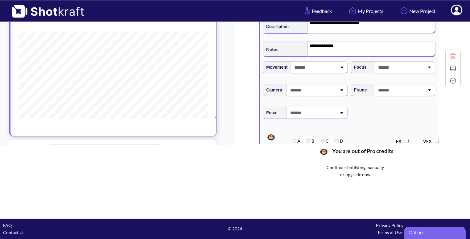
scroll to position [561, 0]
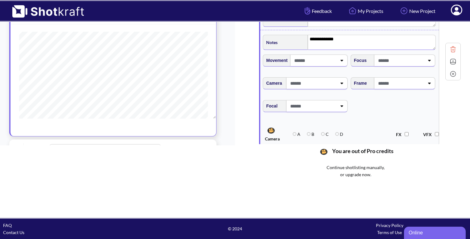
click at [417, 83] on span at bounding box center [400, 83] width 48 height 10
type textarea "**********"
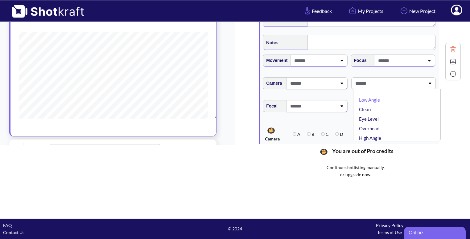
type textarea "**********"
click at [400, 116] on li "Eye Level" at bounding box center [397, 119] width 81 height 10
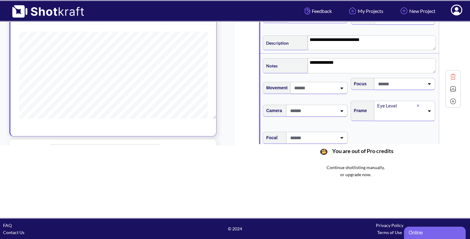
scroll to position [547, 0]
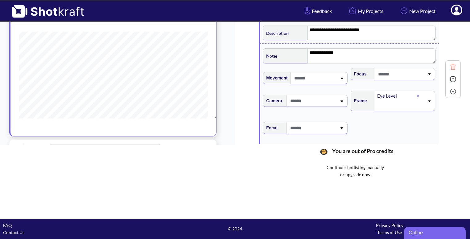
click at [452, 78] on img at bounding box center [452, 79] width 9 height 9
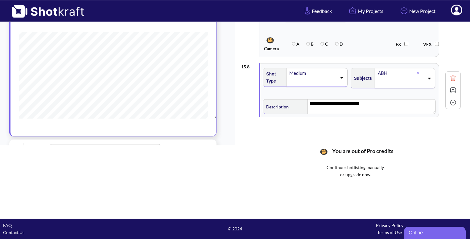
click at [452, 101] on img at bounding box center [452, 102] width 9 height 9
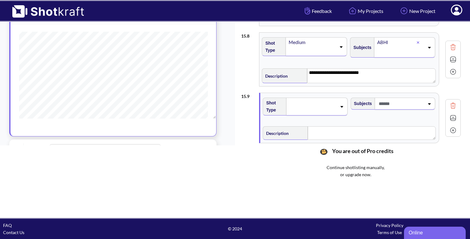
scroll to position [507, 0]
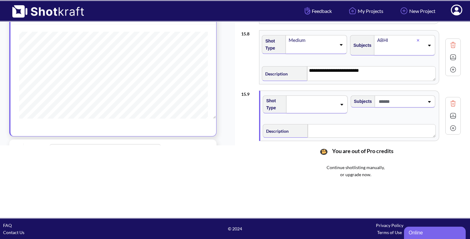
click at [332, 100] on span at bounding box center [312, 104] width 48 height 9
click at [302, 113] on li "CU" at bounding box center [310, 117] width 81 height 10
click at [416, 101] on span at bounding box center [400, 101] width 47 height 10
type input "****"
click at [375, 117] on li "AMMA" at bounding box center [397, 118] width 81 height 10
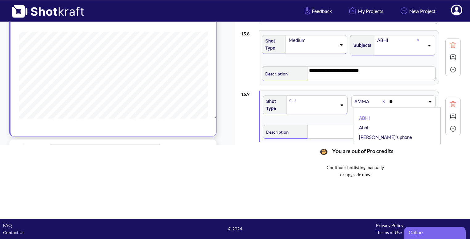
type input "***"
click at [369, 117] on li "ABHI" at bounding box center [397, 118] width 81 height 10
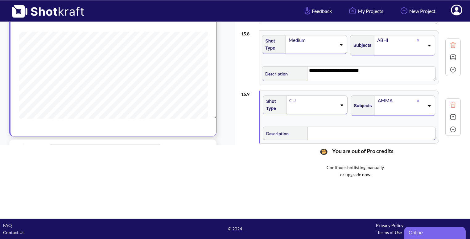
click at [337, 129] on textarea at bounding box center [371, 134] width 128 height 14
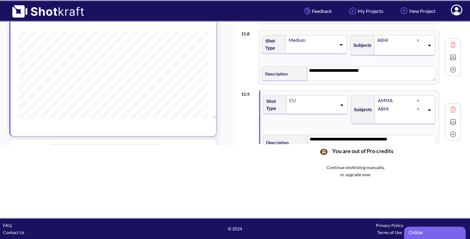
scroll to position [542, 0]
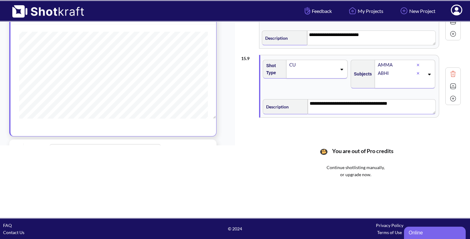
click at [453, 96] on img at bounding box center [452, 98] width 9 height 9
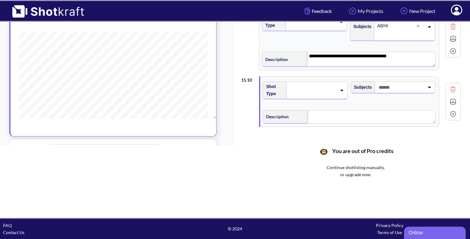
scroll to position [590, 0]
click at [454, 36] on img at bounding box center [452, 38] width 9 height 9
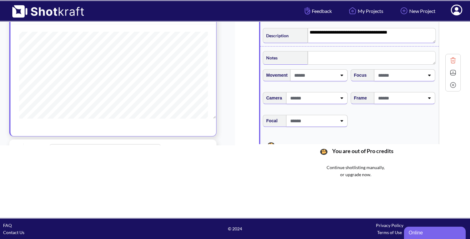
scroll to position [614, 0]
click at [420, 99] on span at bounding box center [400, 98] width 48 height 10
type textarea "**********"
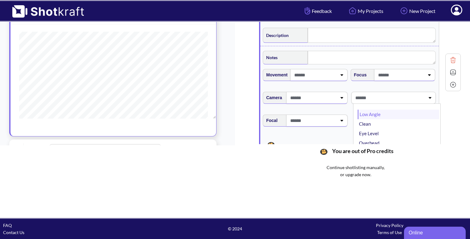
type textarea "**********"
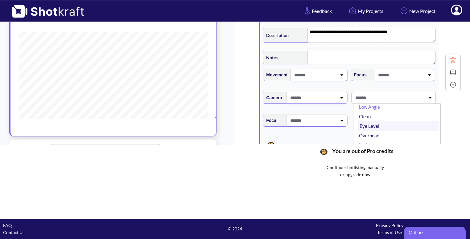
click at [375, 125] on li "Eye Level" at bounding box center [397, 126] width 81 height 10
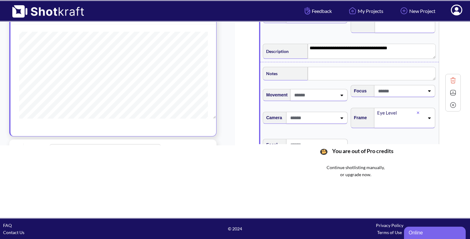
scroll to position [596, 0]
click at [455, 91] on img at bounding box center [452, 93] width 9 height 9
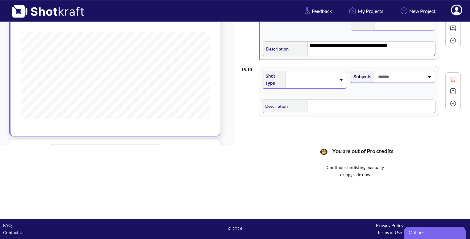
scroll to position [424, 0]
drag, startPoint x: 185, startPoint y: 143, endPoint x: 189, endPoint y: 121, distance: 22.5
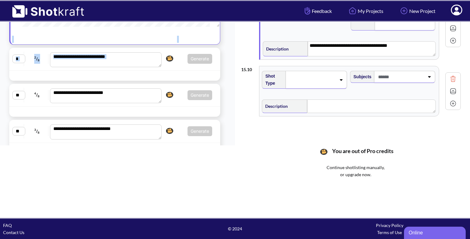
scroll to position [567, 0]
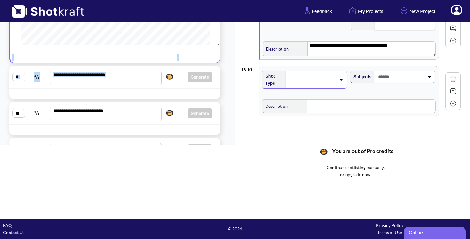
click at [185, 86] on div "**********" at bounding box center [114, 77] width 211 height 23
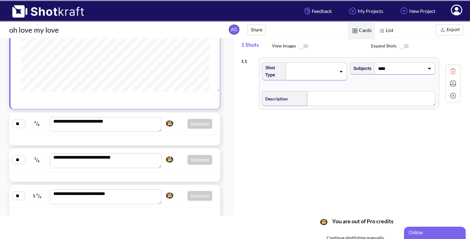
click at [180, 137] on div at bounding box center [198, 140] width 42 height 7
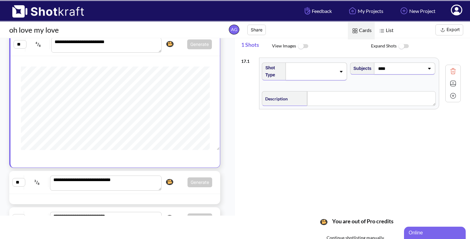
scroll to position [40, 0]
click at [172, 181] on span "Generate Click here to upgrade, or continue to shotlist manually." at bounding box center [187, 182] width 49 height 10
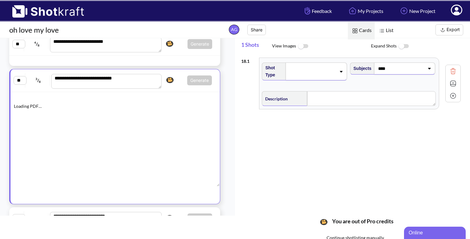
scroll to position [631, 0]
